Goal: Use online tool/utility: Utilize a website feature to perform a specific function

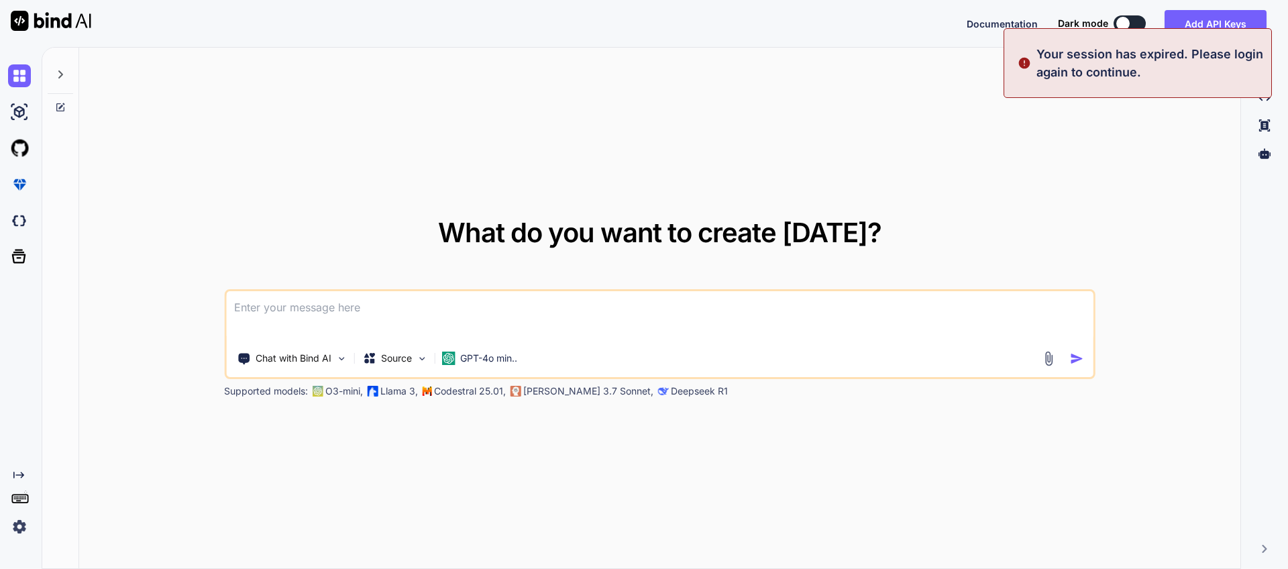
type textarea "x"
drag, startPoint x: 479, startPoint y: 1, endPoint x: 1049, endPoint y: 142, distance: 587.3
click at [1049, 142] on div "What do you want to create today? Chat with Bind AI Source GPT-4o min.. Support…" at bounding box center [659, 309] width 1161 height 522
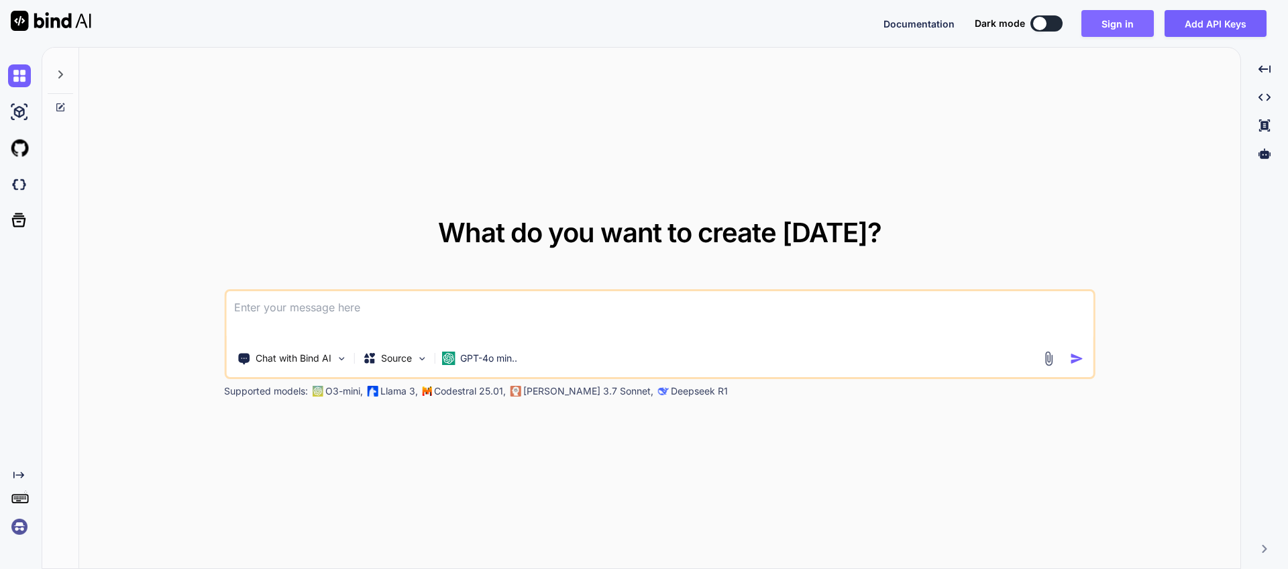
click at [1113, 26] on button "Sign in" at bounding box center [1117, 23] width 72 height 27
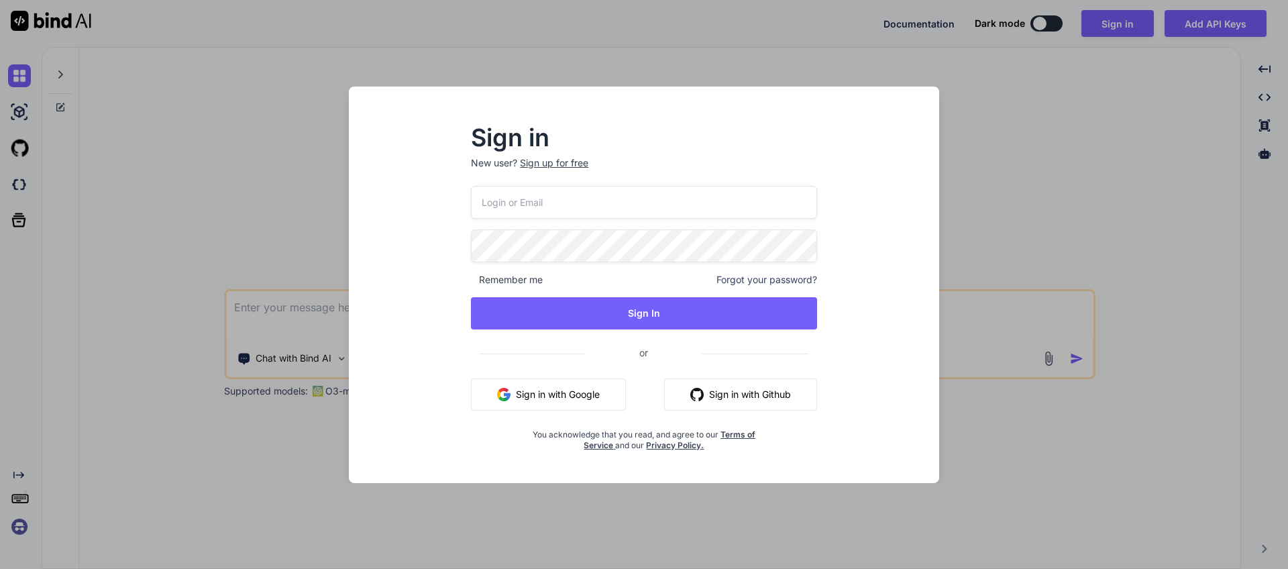
type input "ab56234@gmail.com"
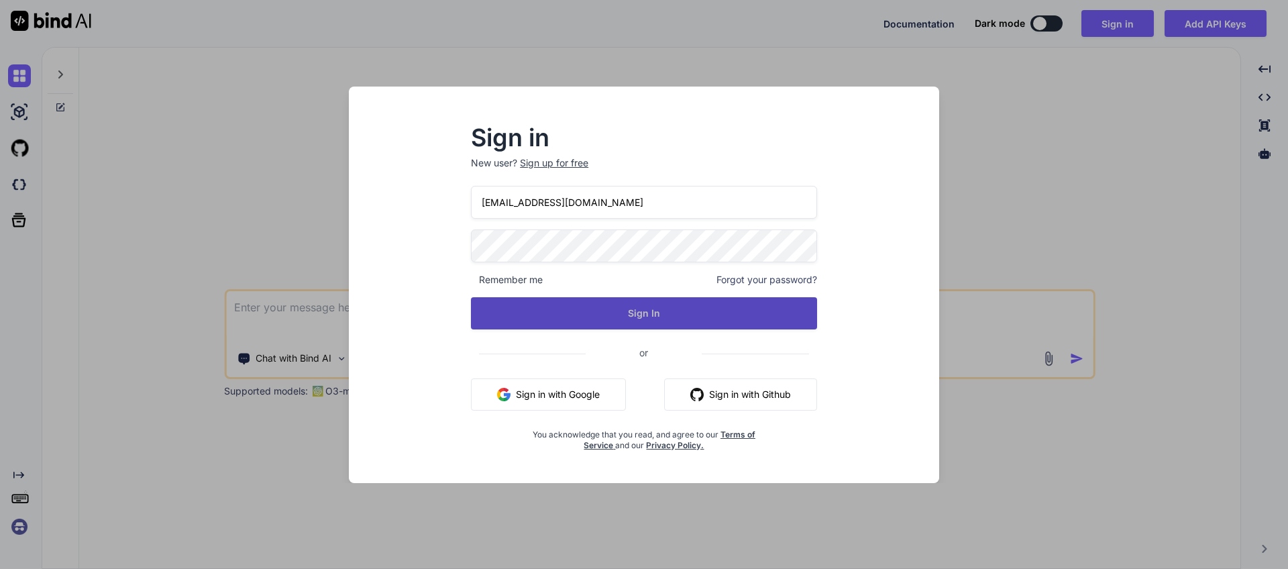
click at [609, 305] on button "Sign In" at bounding box center [644, 313] width 346 height 32
click at [663, 306] on button "Sign In" at bounding box center [644, 313] width 346 height 32
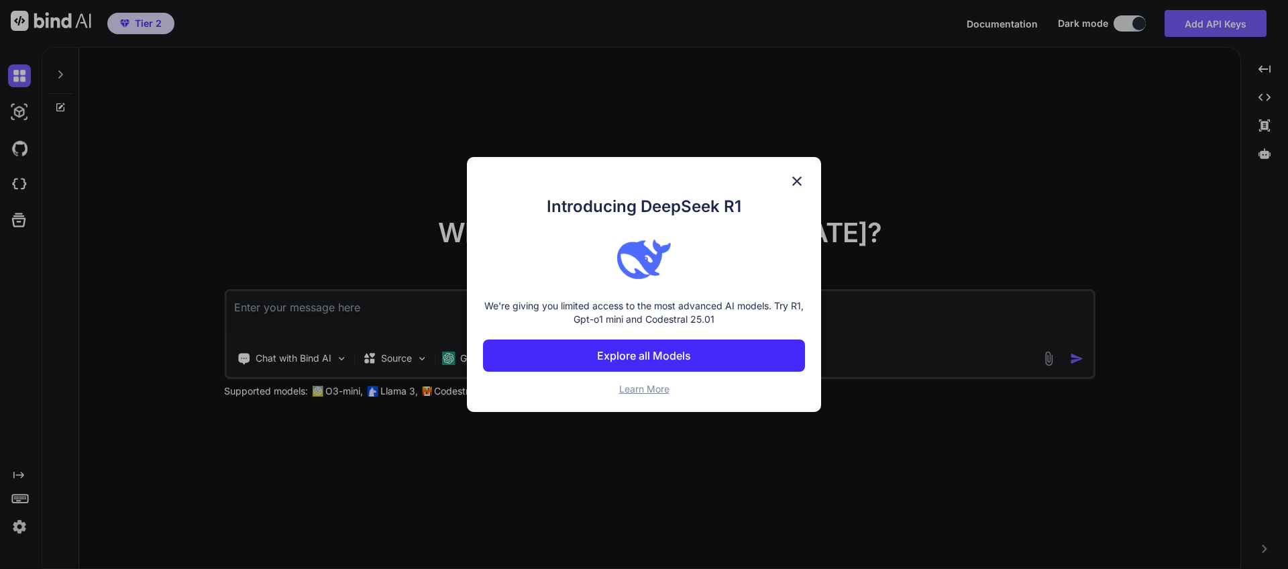
click at [728, 347] on button "Explore all Models" at bounding box center [644, 355] width 322 height 32
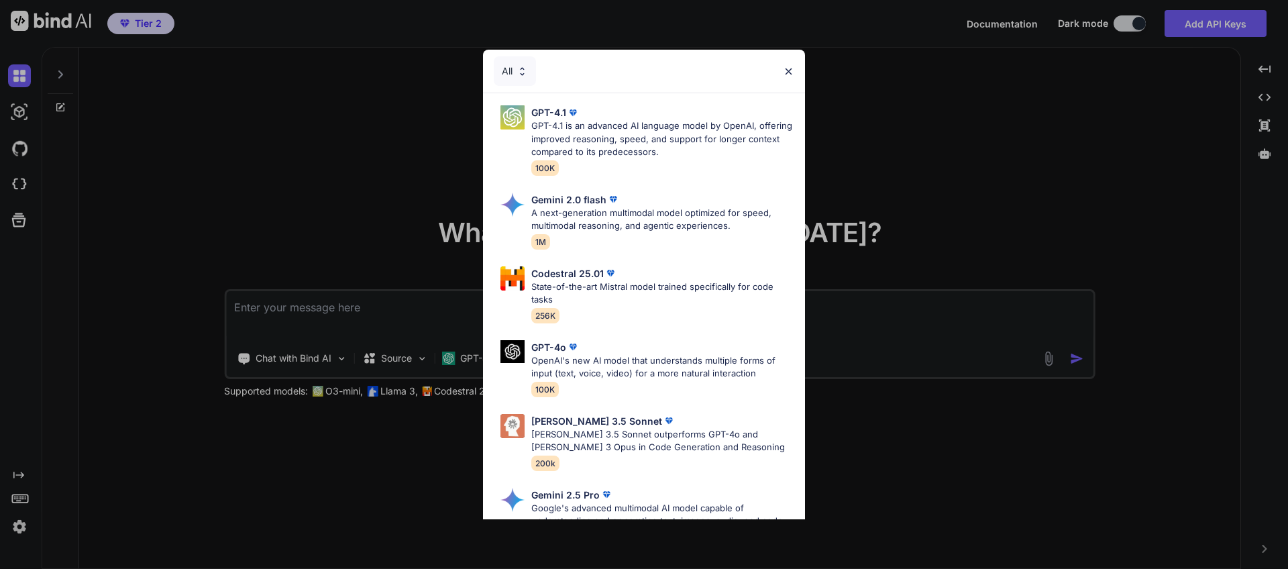
click at [787, 72] on img at bounding box center [788, 71] width 11 height 11
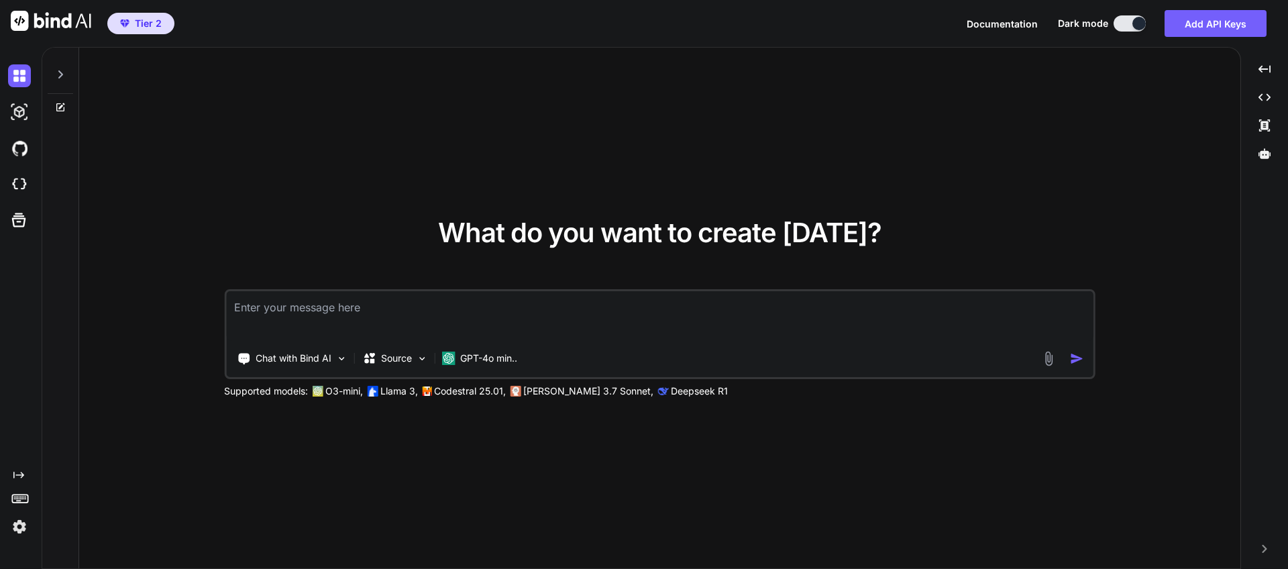
click at [57, 16] on img at bounding box center [51, 21] width 80 height 20
type textarea "x"
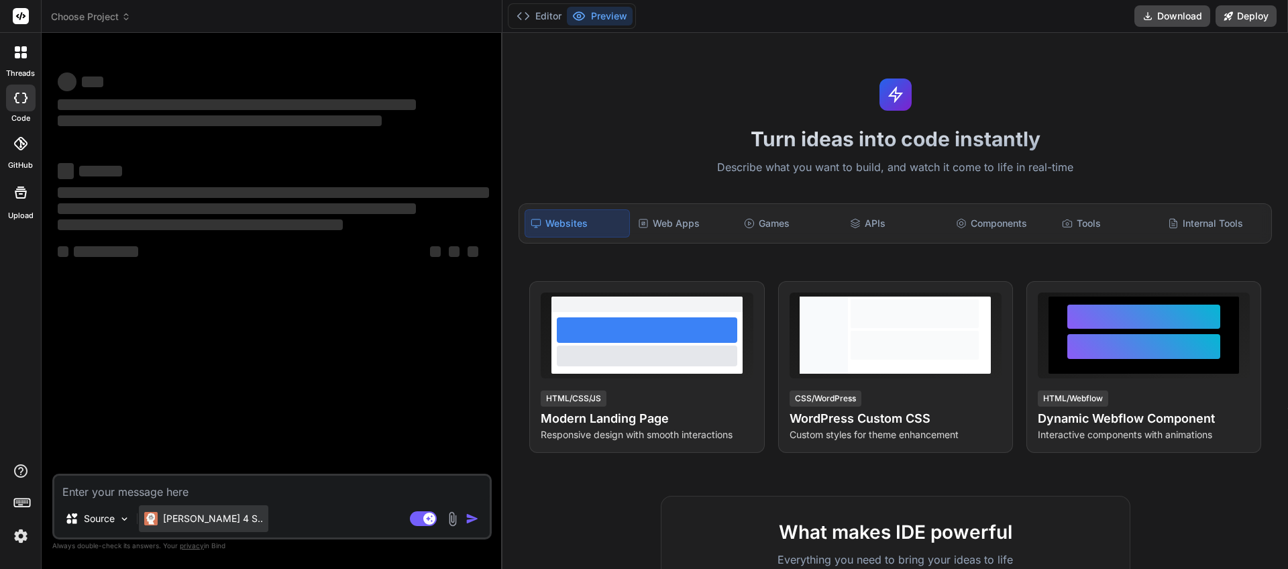
click at [195, 518] on p "[PERSON_NAME] 4 S.." at bounding box center [213, 518] width 100 height 13
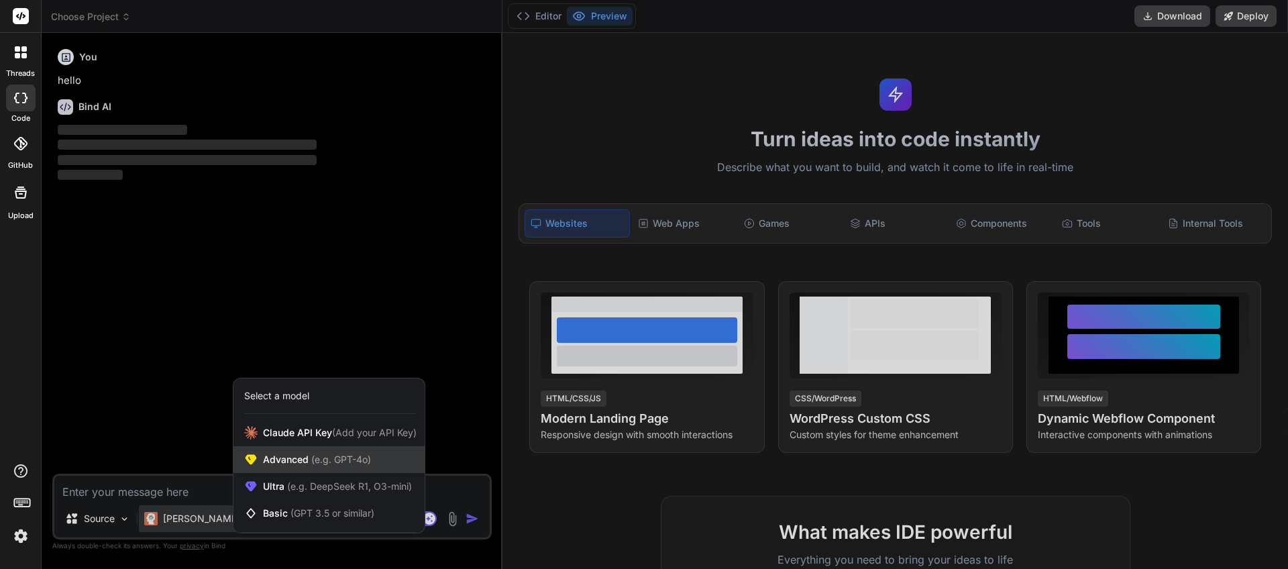
click at [391, 464] on div "Advanced (e.g. GPT-4o)" at bounding box center [328, 459] width 191 height 27
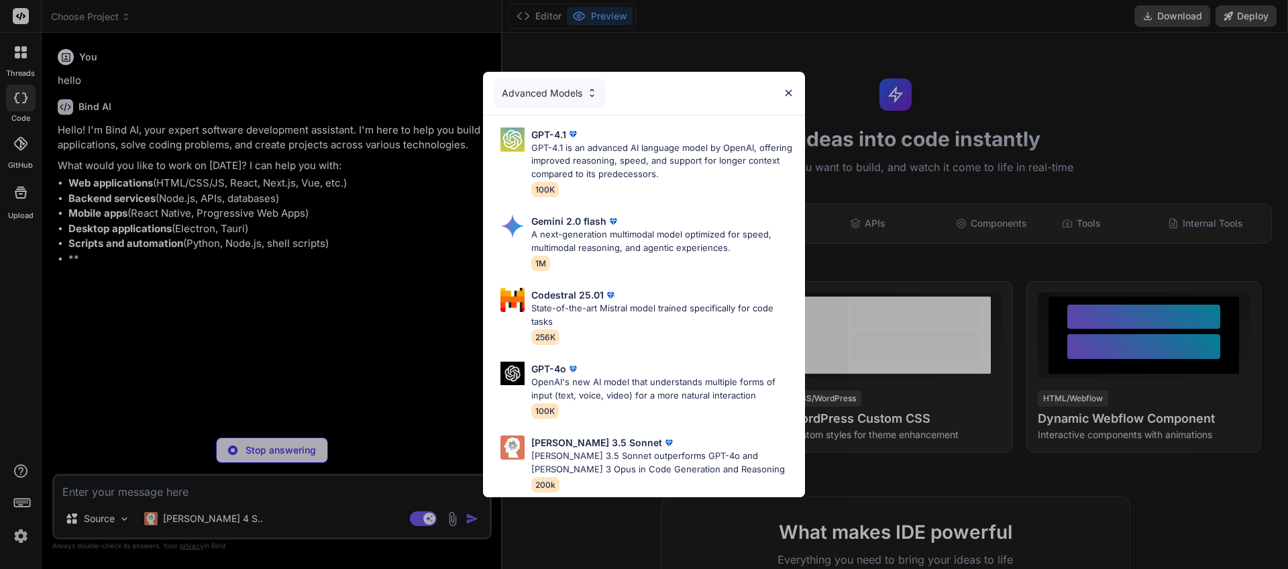
click at [178, 519] on div "Advanced Models GPT-4.1 GPT-4.1 is an advanced AI language model by OpenAI, off…" at bounding box center [644, 284] width 1288 height 569
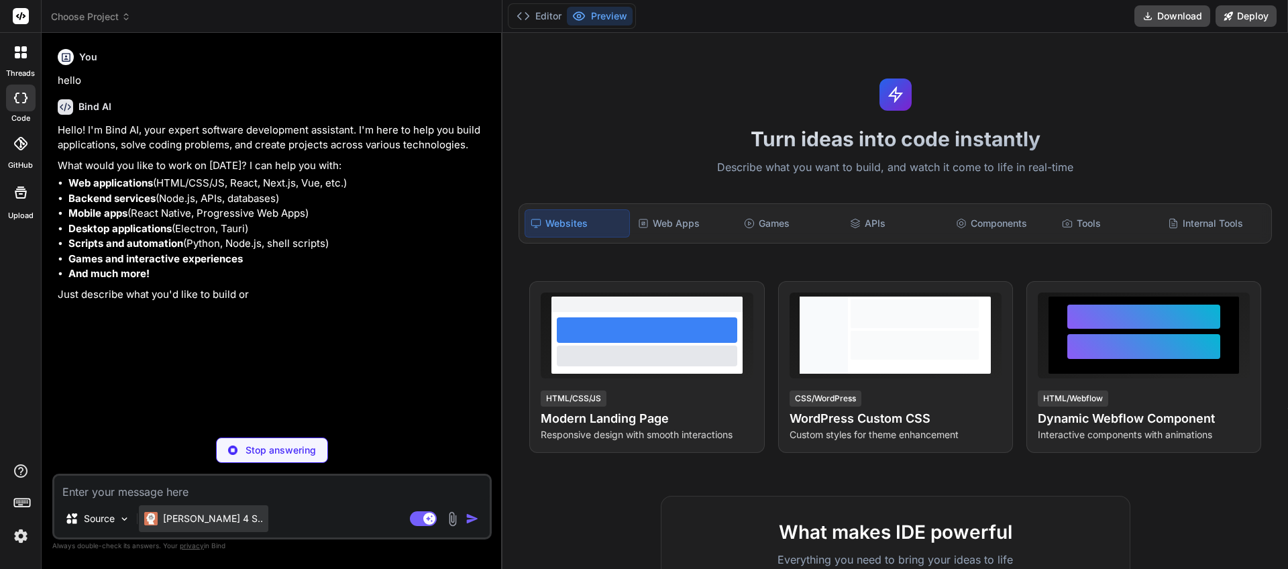
click at [188, 517] on p "[PERSON_NAME] 4 S.." at bounding box center [213, 518] width 100 height 13
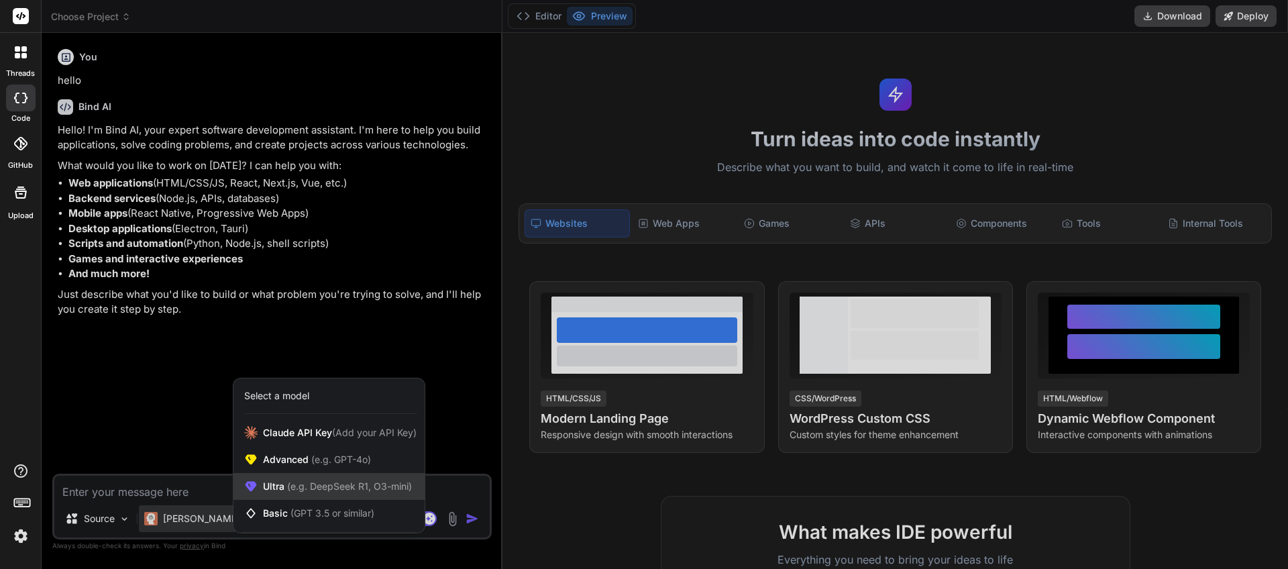
click at [290, 488] on span "(e.g. DeepSeek R1, O3-mini)" at bounding box center [347, 485] width 127 height 11
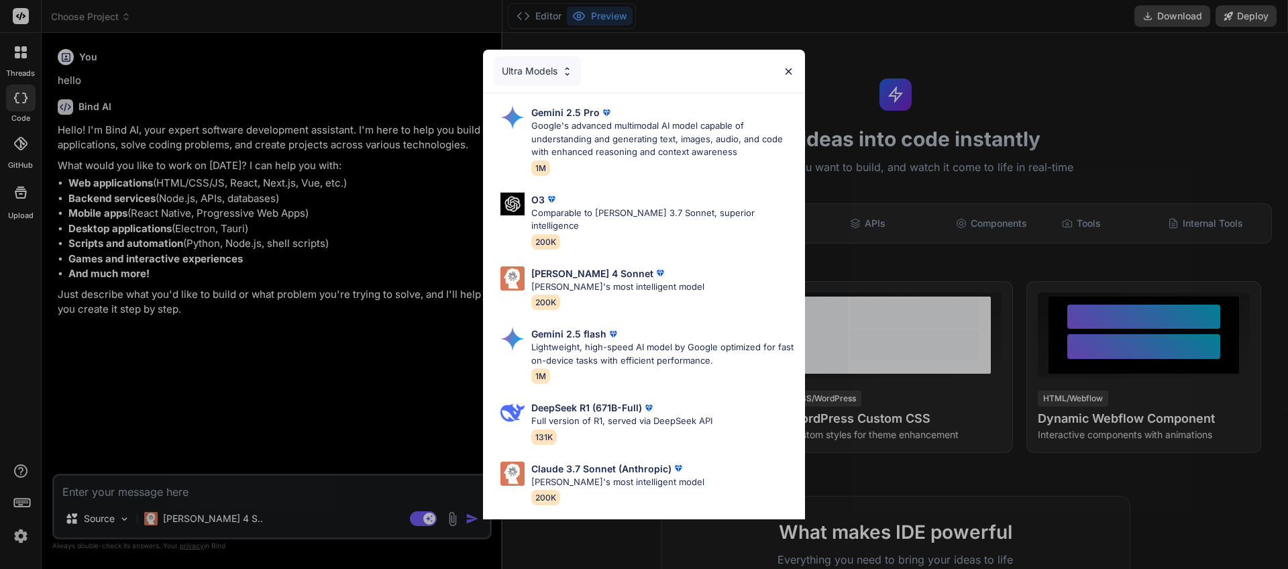
click at [205, 519] on div "Ultra Models Gemini 2.5 Pro Google's advanced multimodal AI model capable of un…" at bounding box center [644, 284] width 1288 height 569
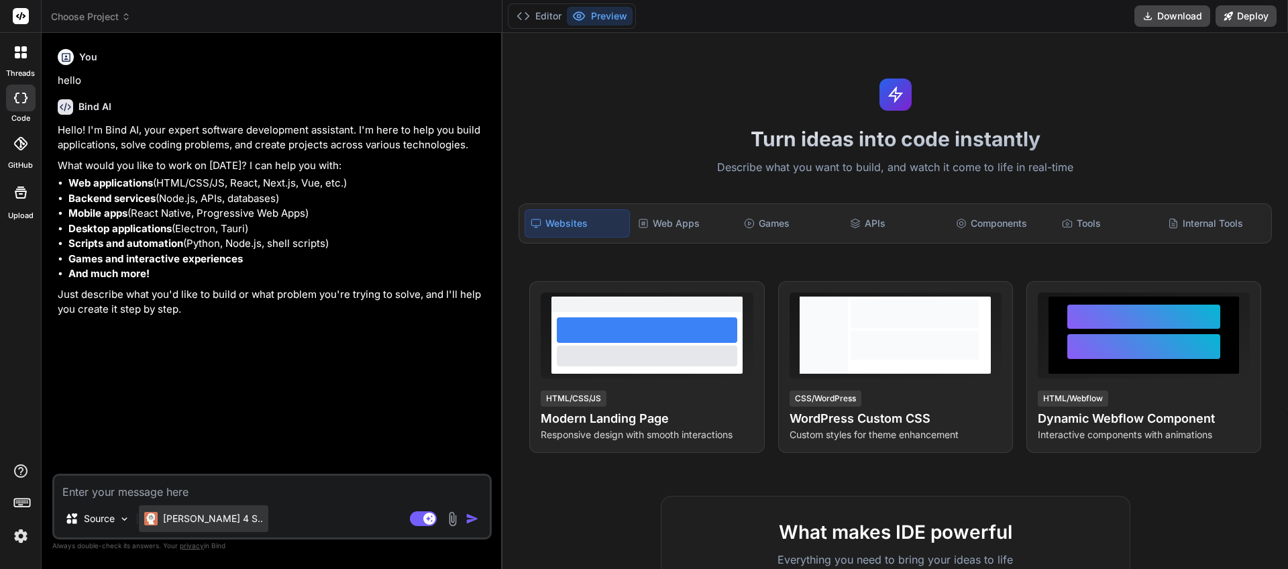
click at [213, 517] on p "[PERSON_NAME] 4 S.." at bounding box center [213, 518] width 100 height 13
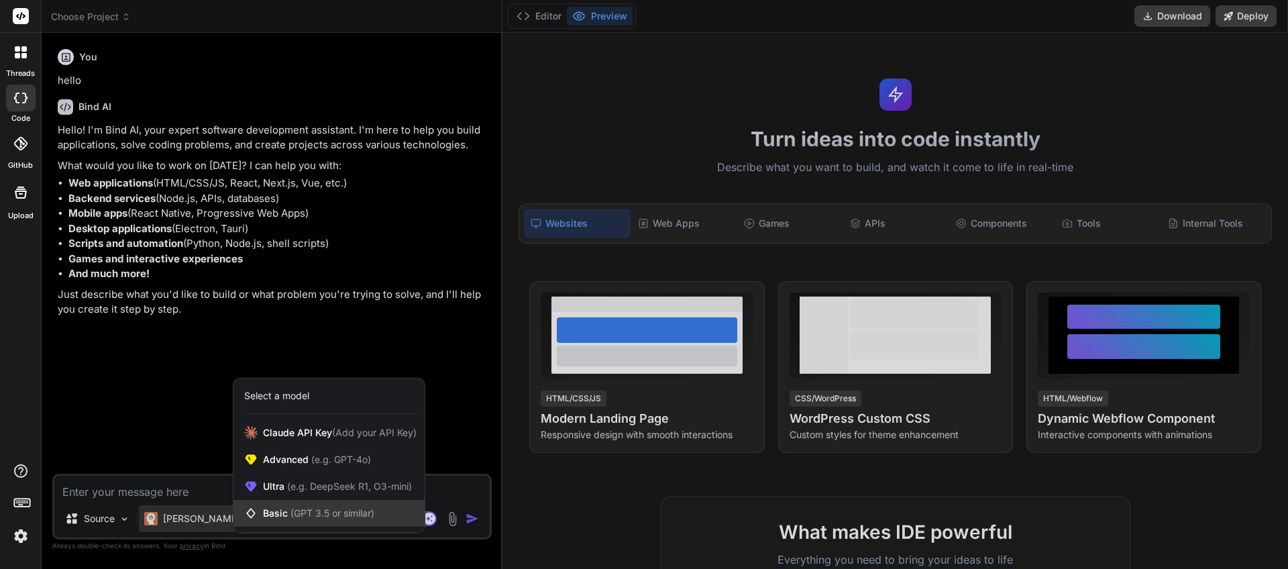
click at [333, 510] on span "(GPT 3.5 or similar)" at bounding box center [332, 512] width 84 height 11
type textarea "x"
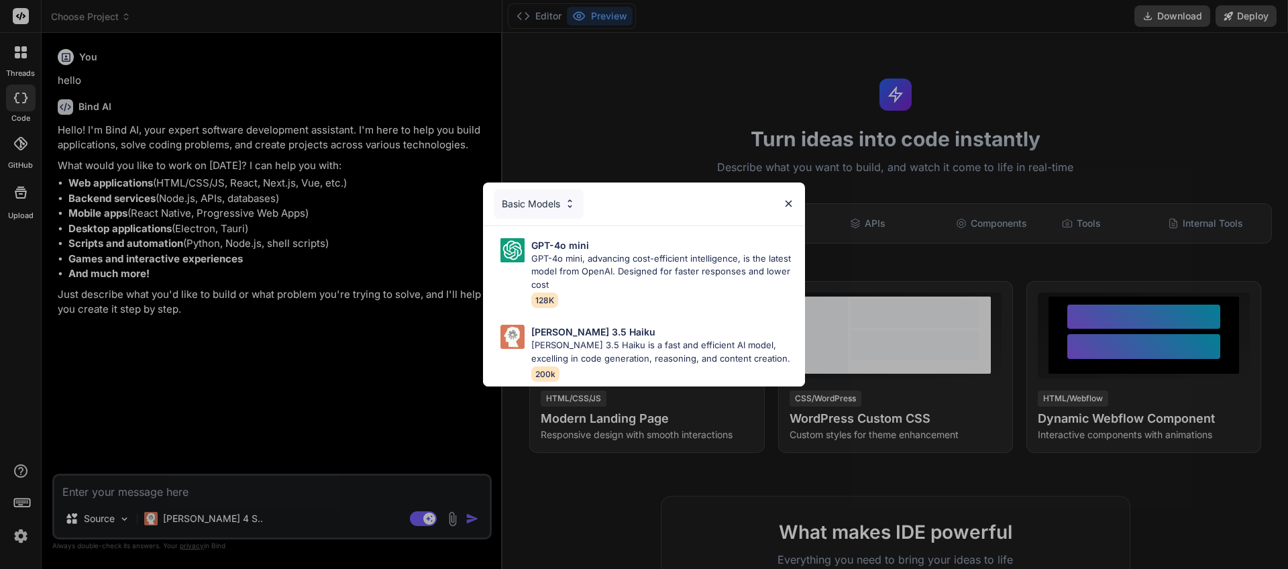
click at [414, 135] on div "Basic Models GPT-4o mini GPT-4o mini, advancing cost-efficient intelligence, is…" at bounding box center [644, 284] width 1288 height 569
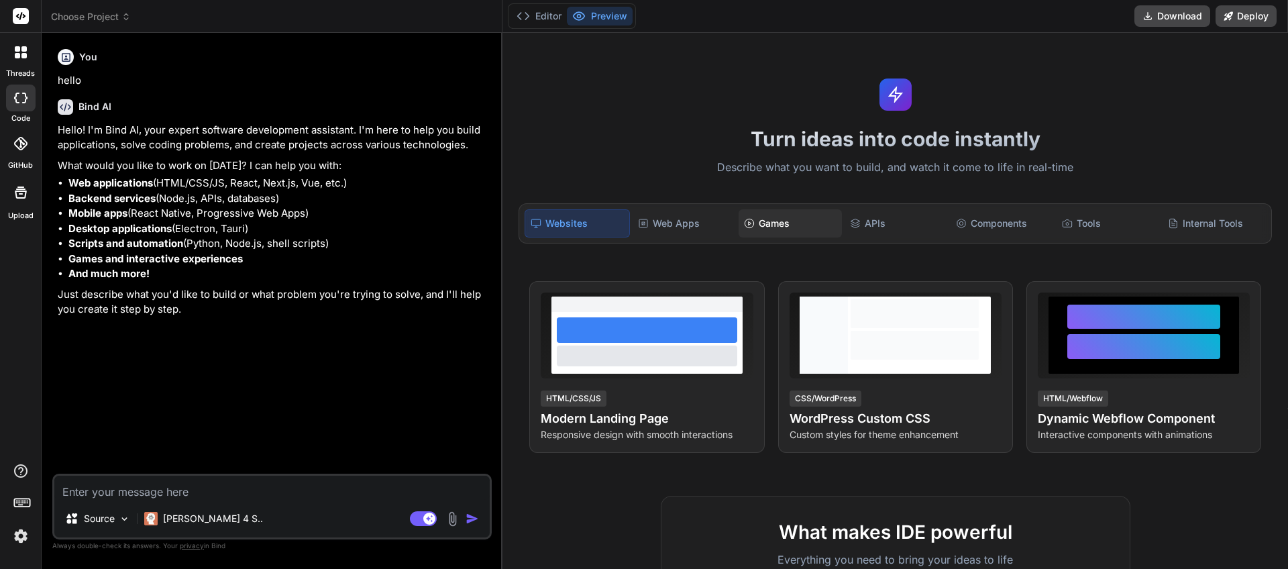
click at [835, 223] on div "Games" at bounding box center [790, 223] width 103 height 28
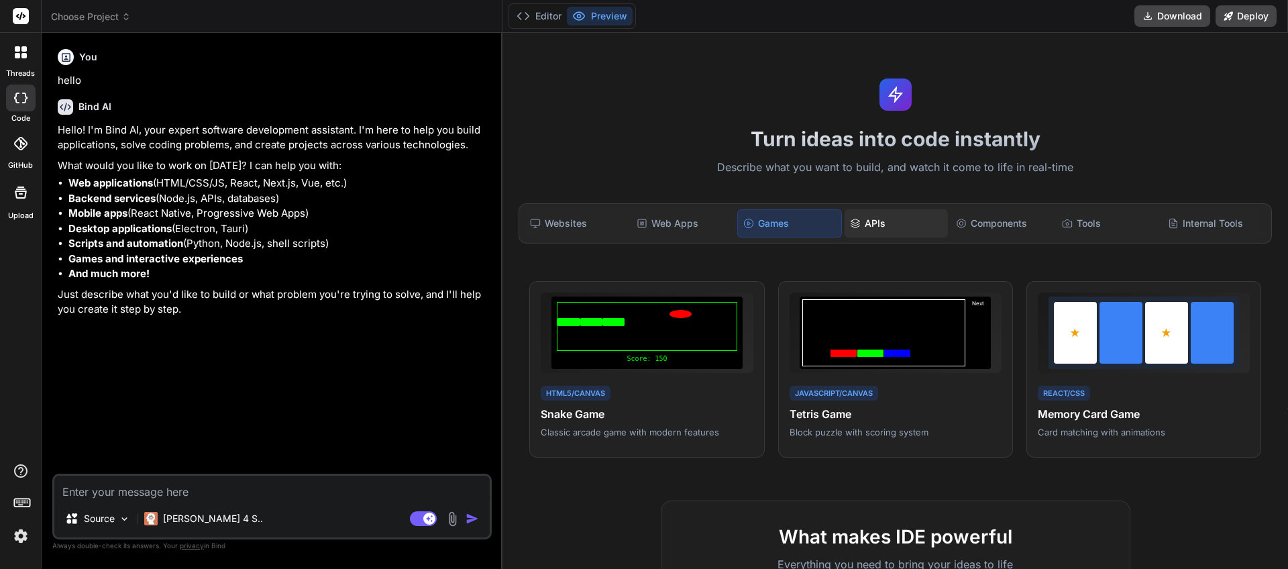
click at [862, 221] on div "APIs" at bounding box center [896, 223] width 103 height 28
